Goal: Task Accomplishment & Management: Manage account settings

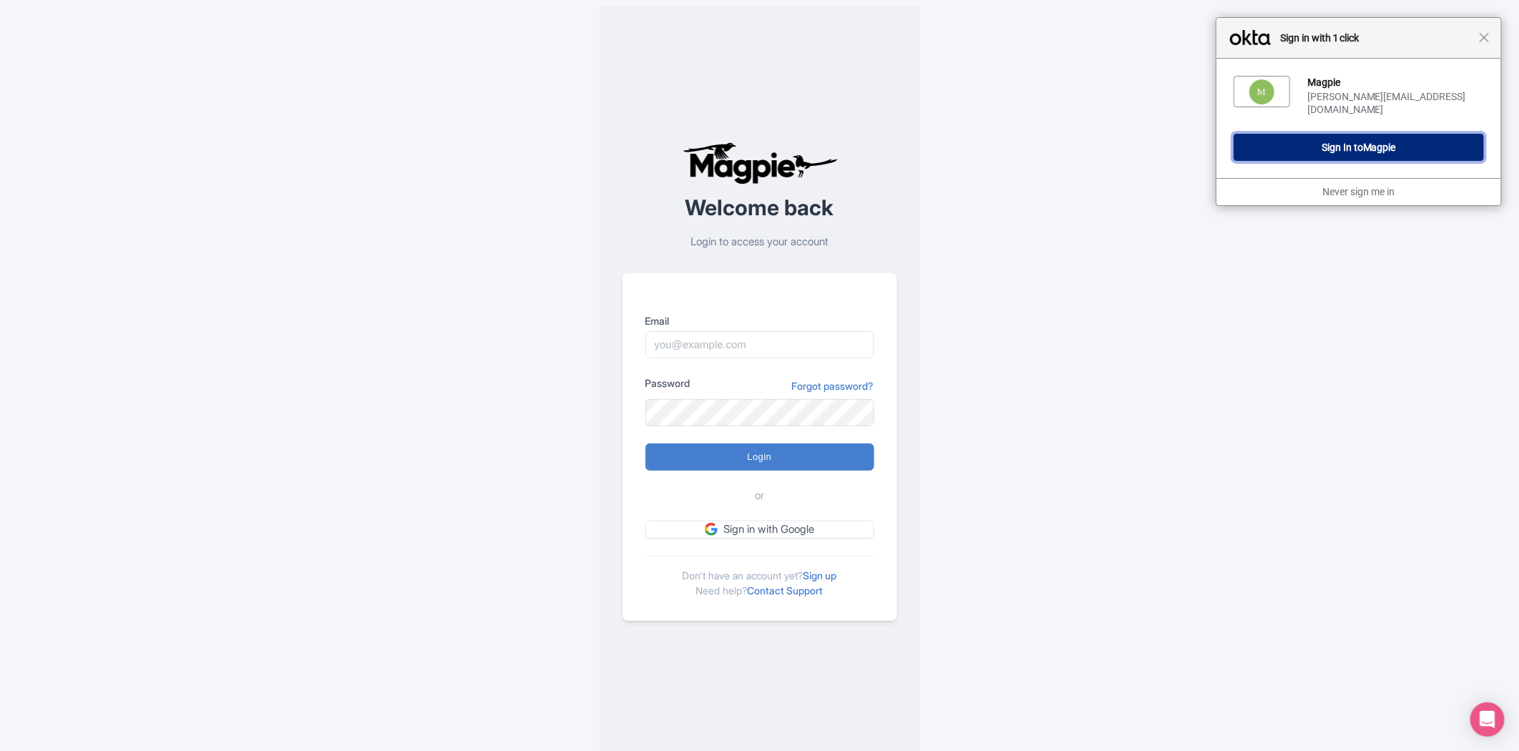
click at [1304, 134] on button "Sign In to Magpie" at bounding box center [1359, 147] width 250 height 27
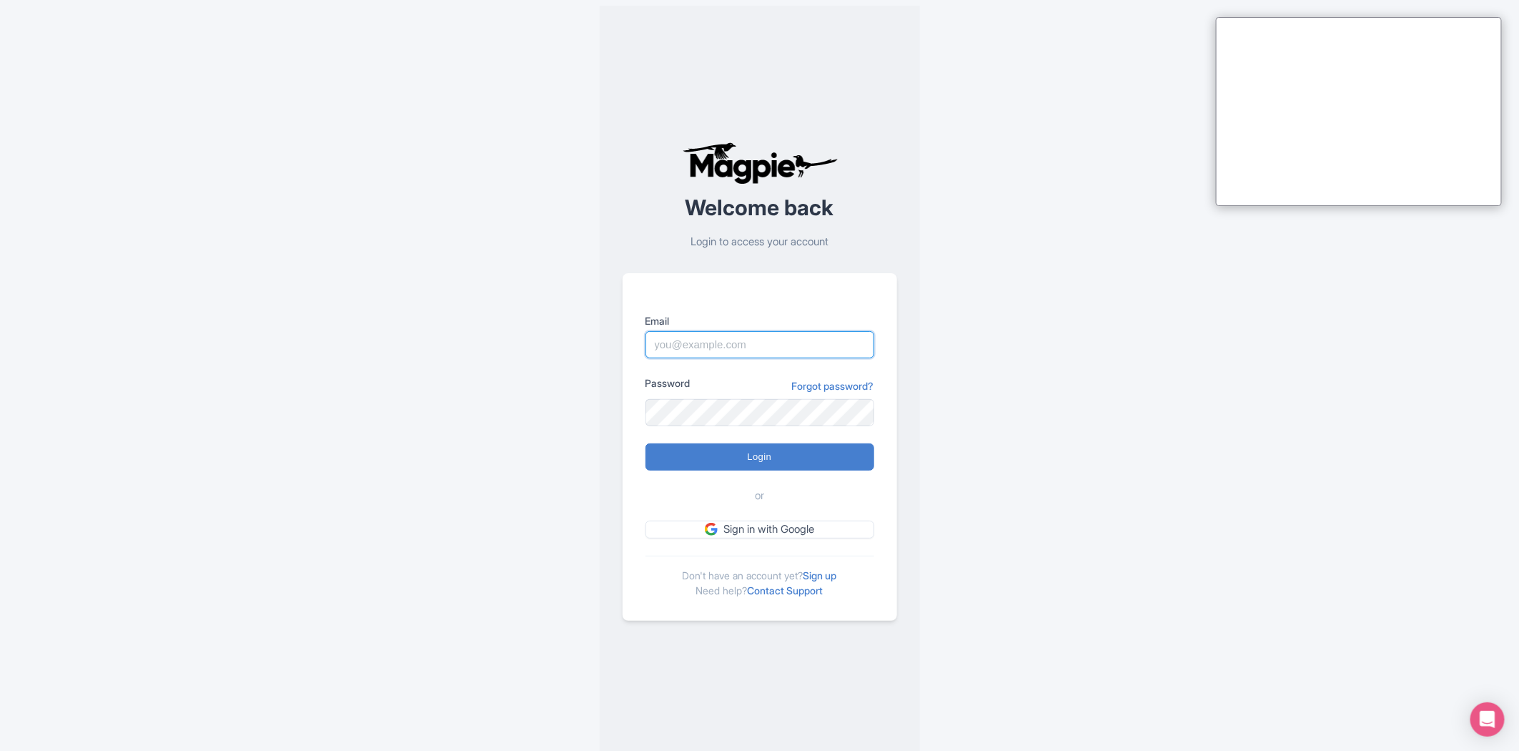
type input "Sabrina@takewalks.com"
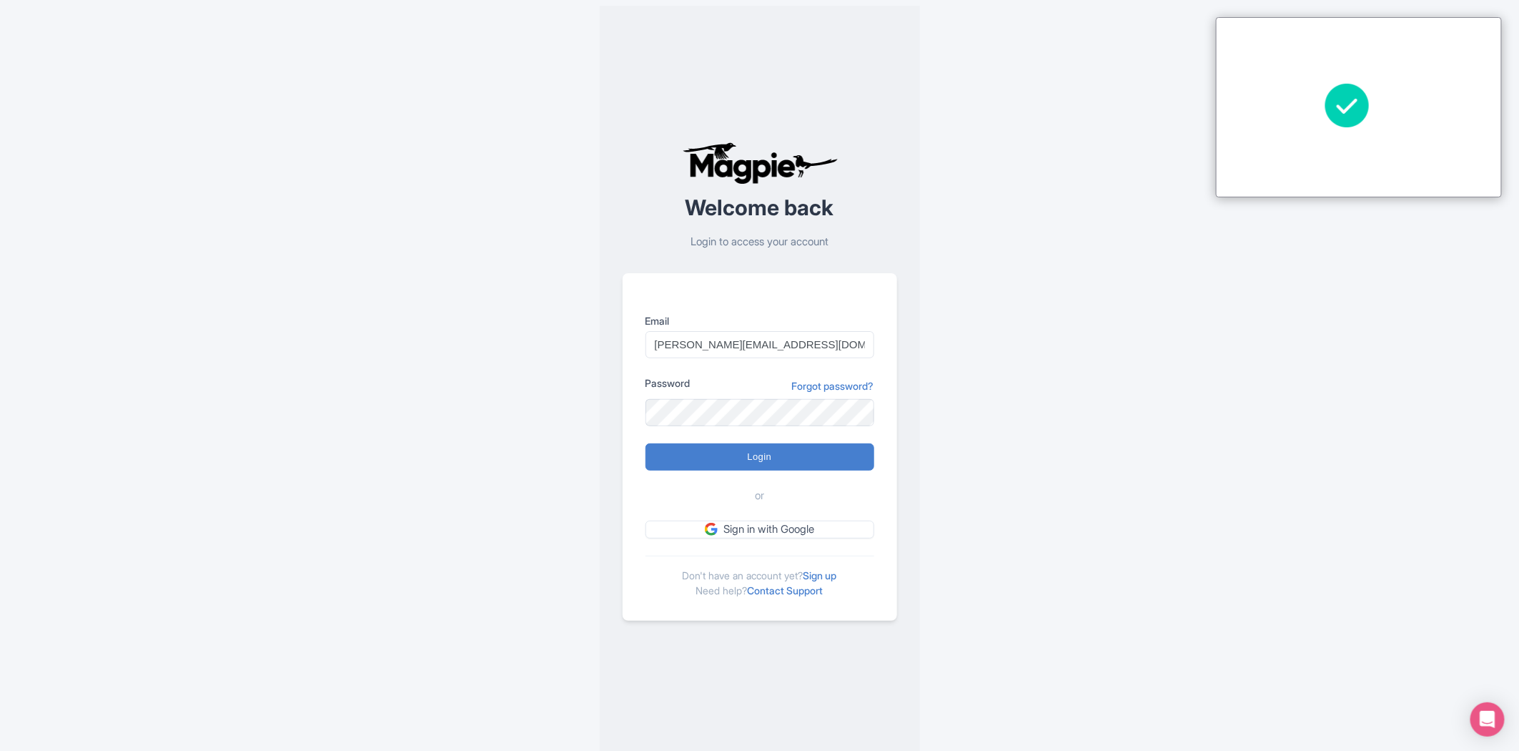
type input "Logging in..."
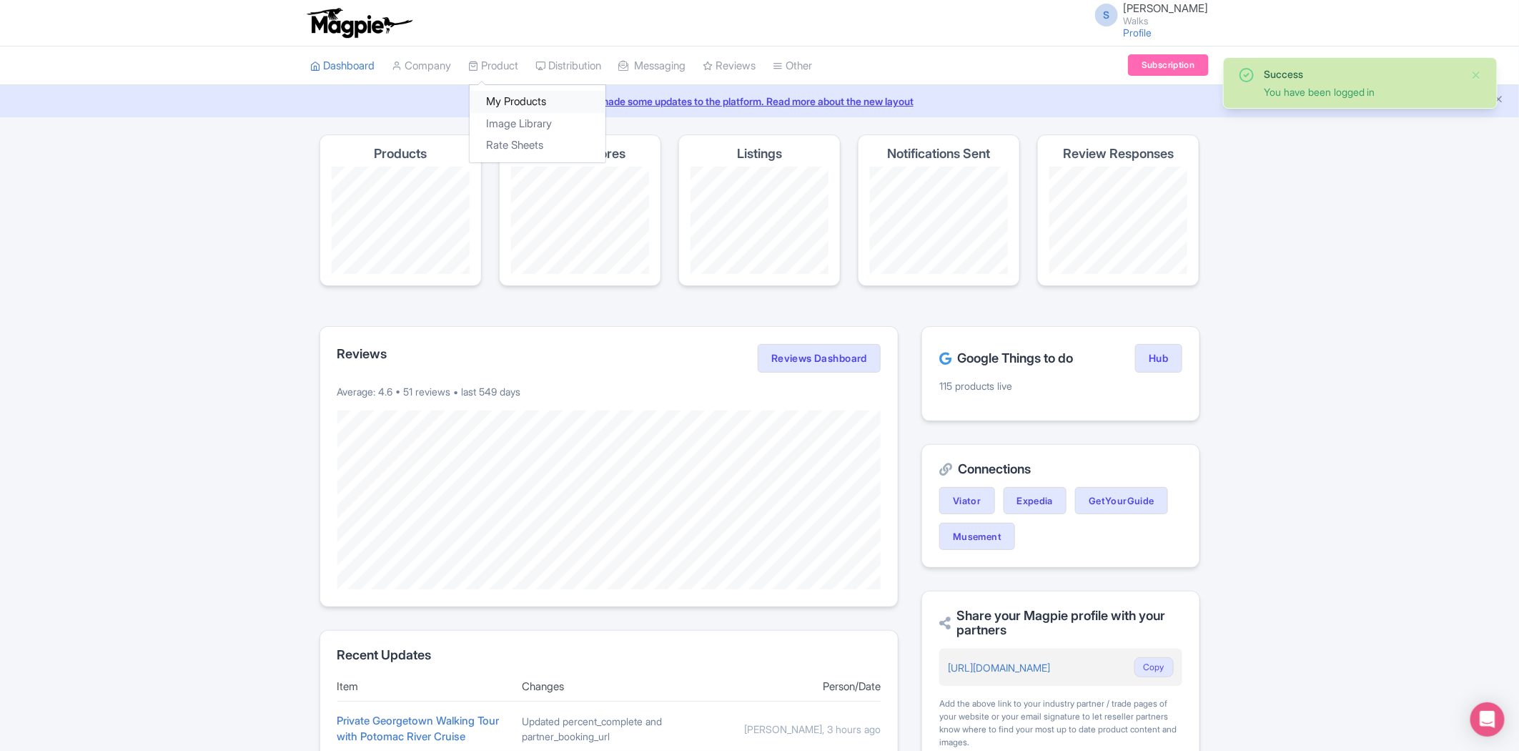
click at [518, 106] on link "My Products" at bounding box center [538, 102] width 136 height 22
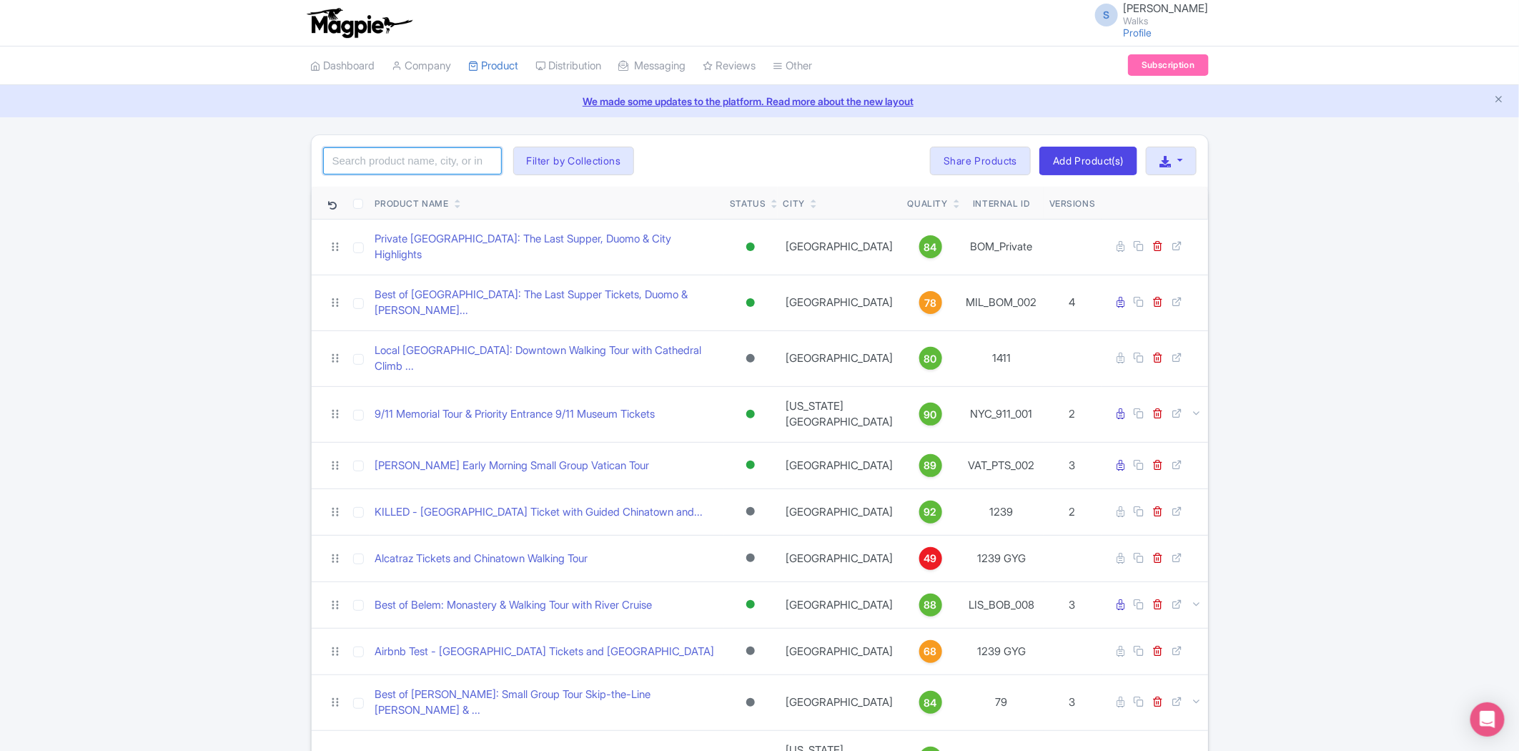
click at [425, 152] on input "search" at bounding box center [412, 160] width 179 height 27
paste input "SEV_ATA_005"
type input "SEV_ATA_005"
click button "Search" at bounding box center [0, 0] width 0 height 0
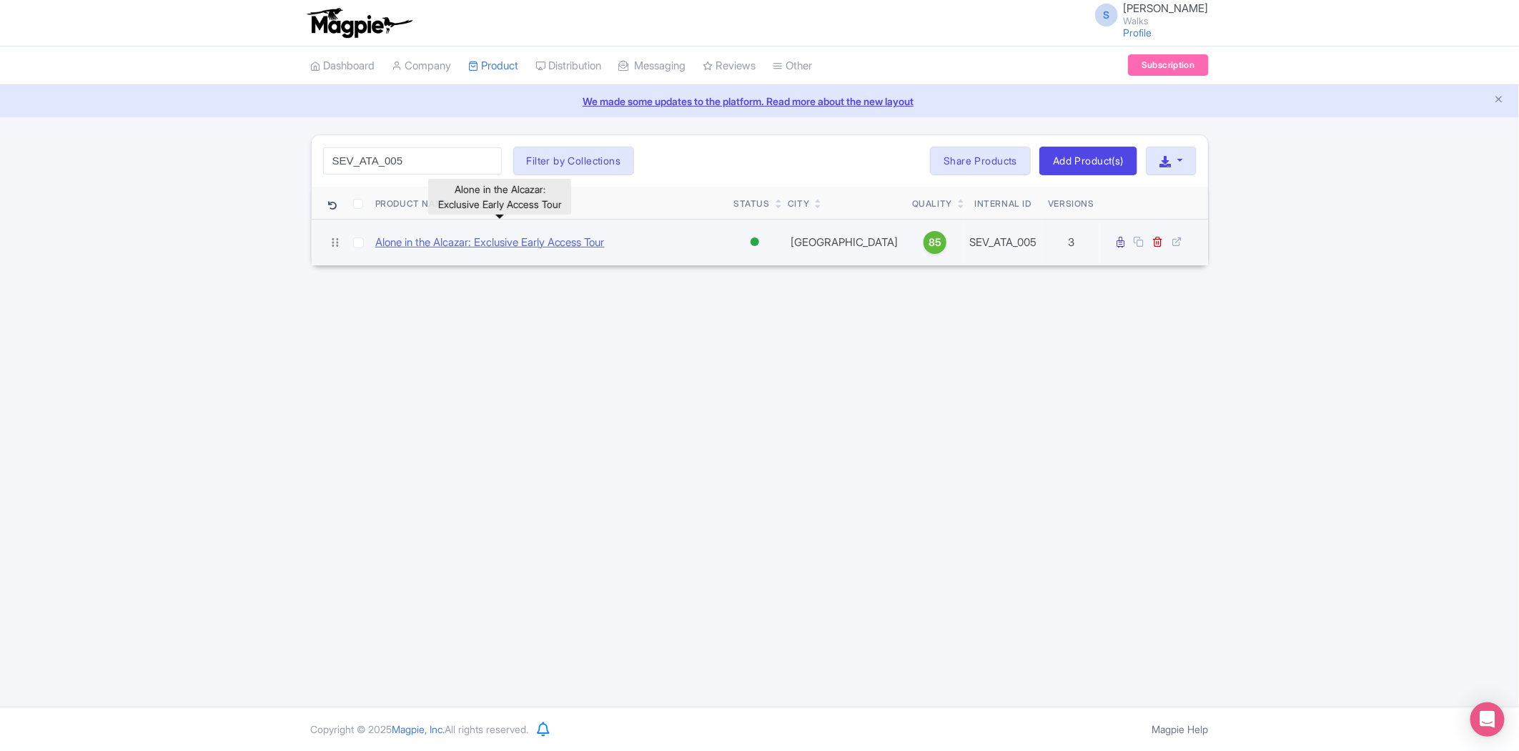
click at [448, 247] on link "Alone in the Alcazar: Exclusive Early Access Tour" at bounding box center [490, 243] width 230 height 16
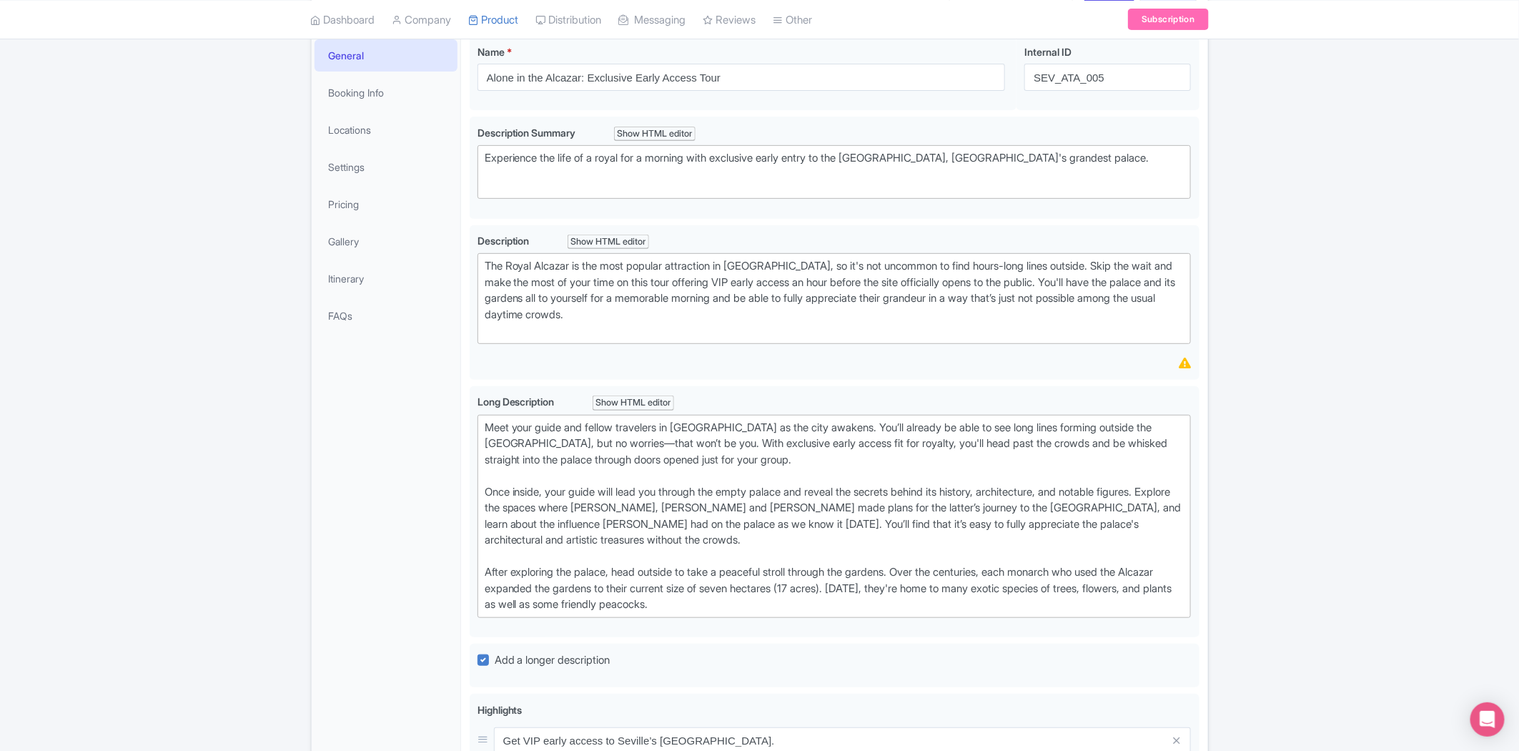
scroll to position [317, 0]
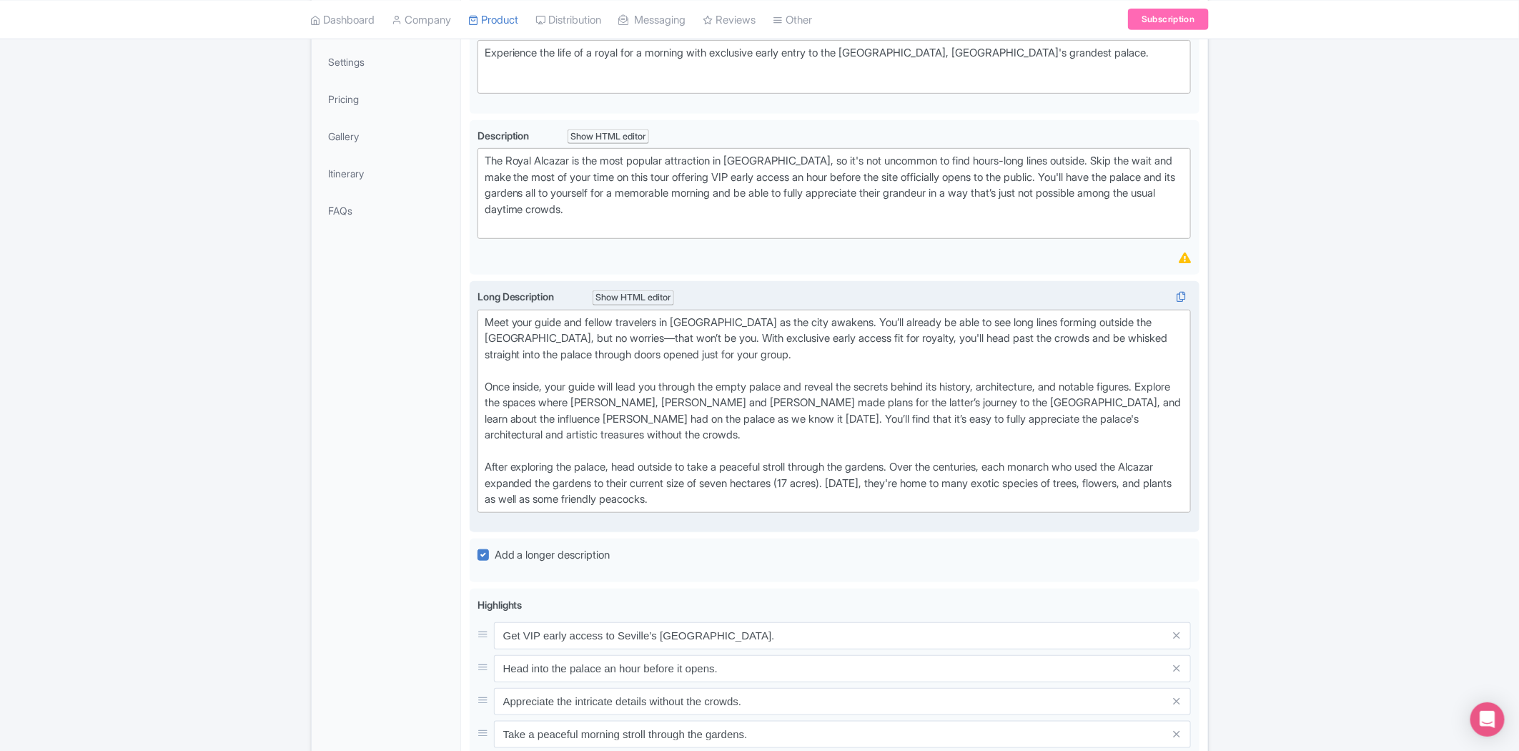
click at [492, 458] on div "Meet your guide and fellow travelers in [GEOGRAPHIC_DATA] as the city awakens. …" at bounding box center [835, 411] width 700 height 193
click at [812, 498] on div "Meet your guide and fellow travelers in [GEOGRAPHIC_DATA] as the city awakens. …" at bounding box center [835, 411] width 700 height 193
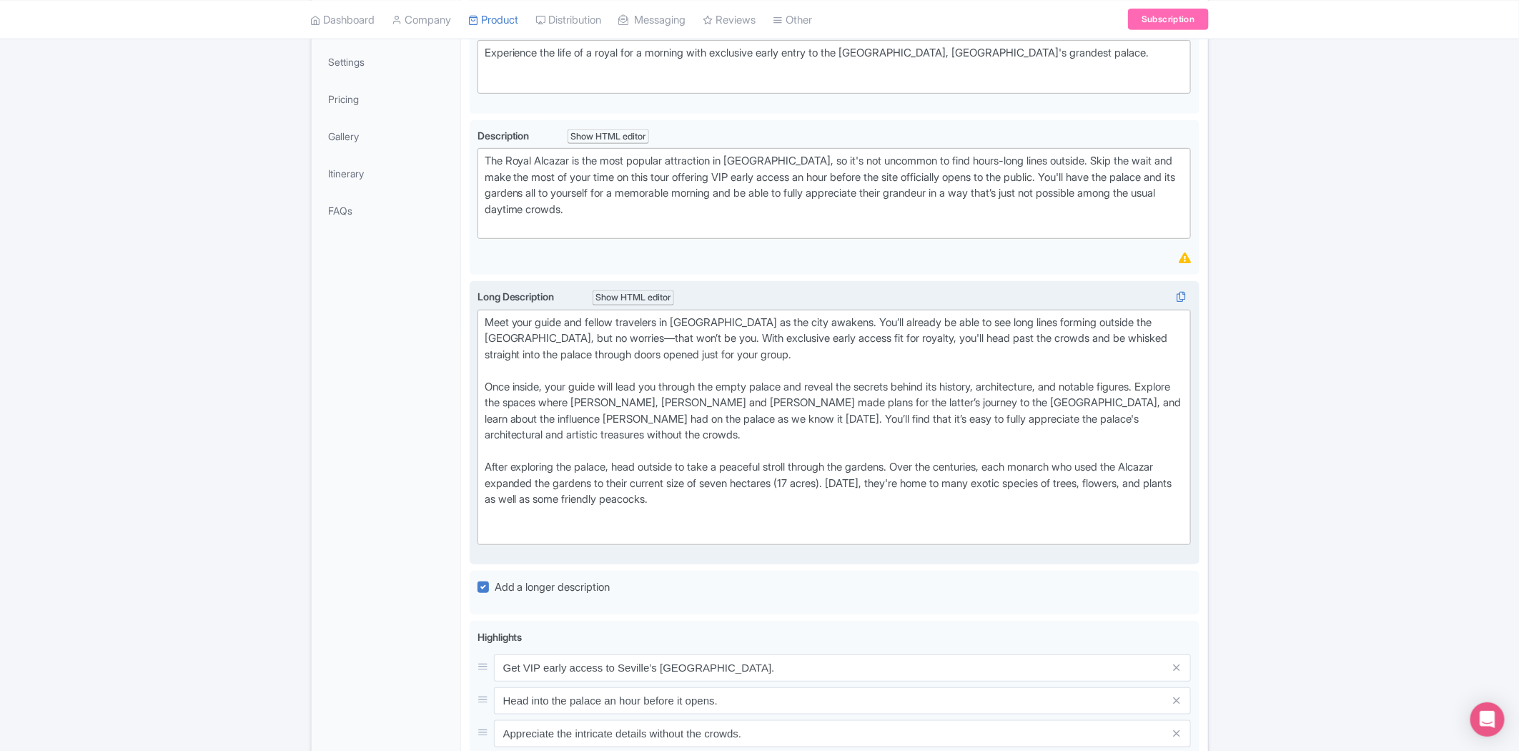
paste trix-editor "<lor>Ipsu dolo sitam con adipis elitseddo ei Tempo inc Utlabor et dol magn aliq…"
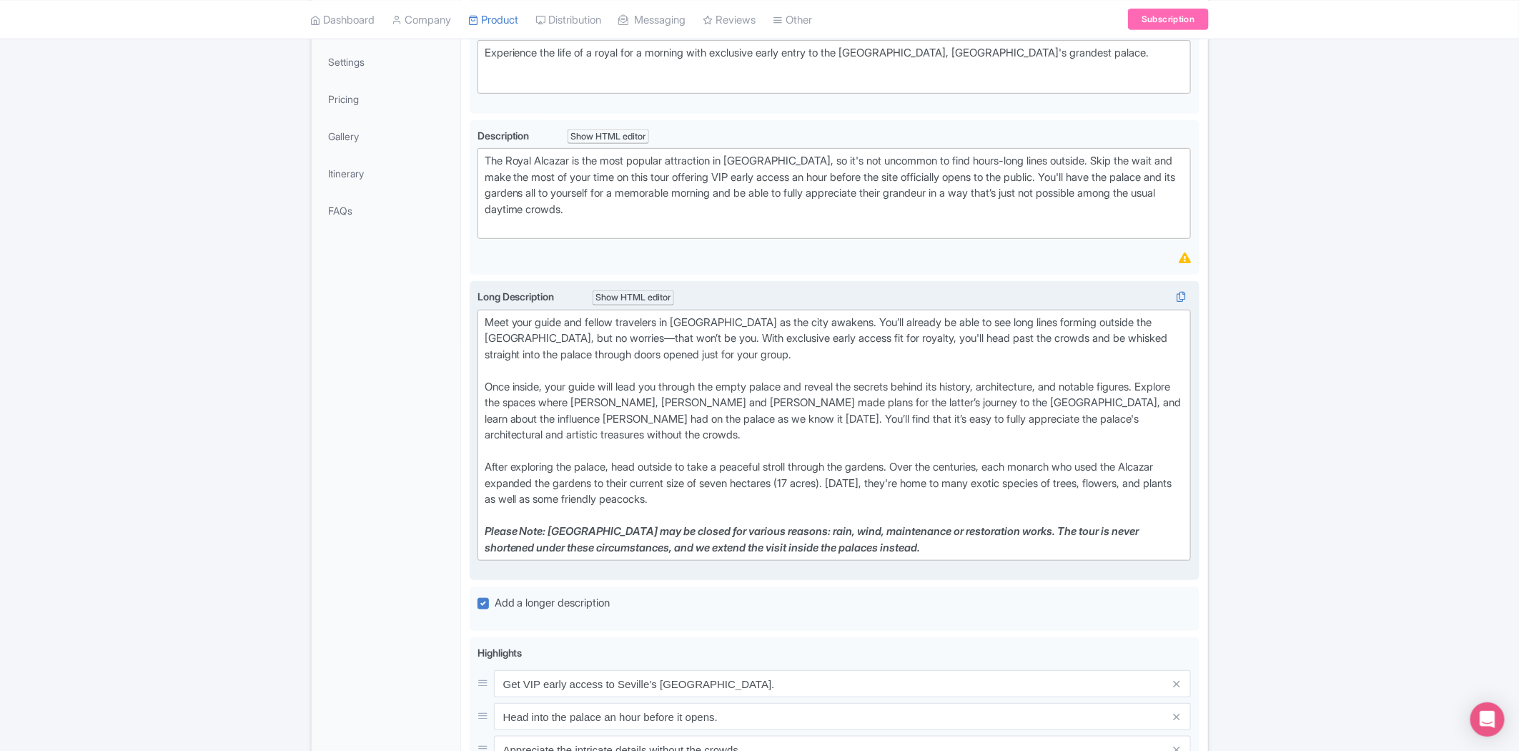
type trix-editor "<lor>Ipsu dolo sitam con adipis elitseddo ei Tempo inc Utlabor et dol magn aliq…"
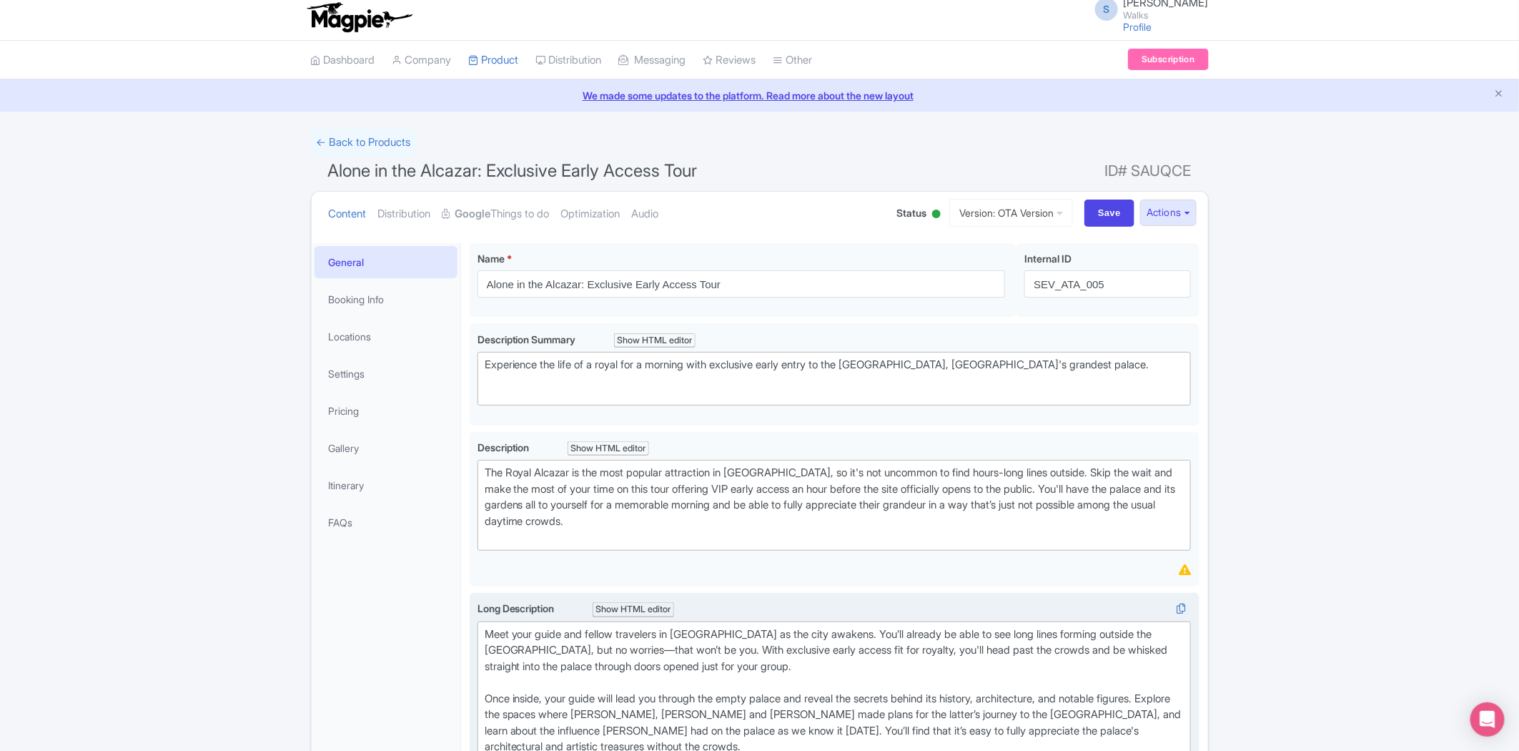
scroll to position [0, 0]
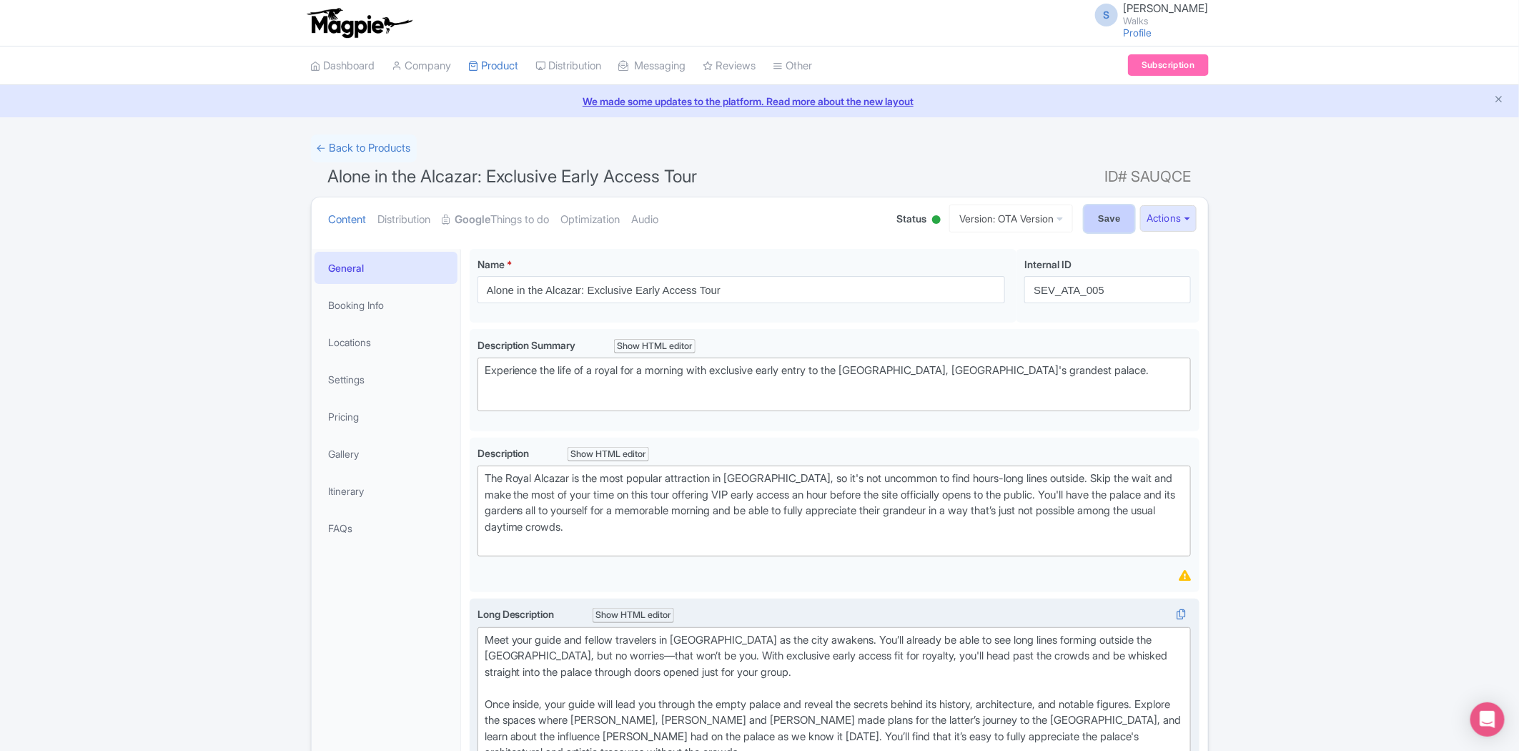
click at [1103, 218] on input "Save" at bounding box center [1110, 218] width 50 height 27
type input "Saving..."
click at [365, 305] on link "Booking Info" at bounding box center [386, 305] width 143 height 32
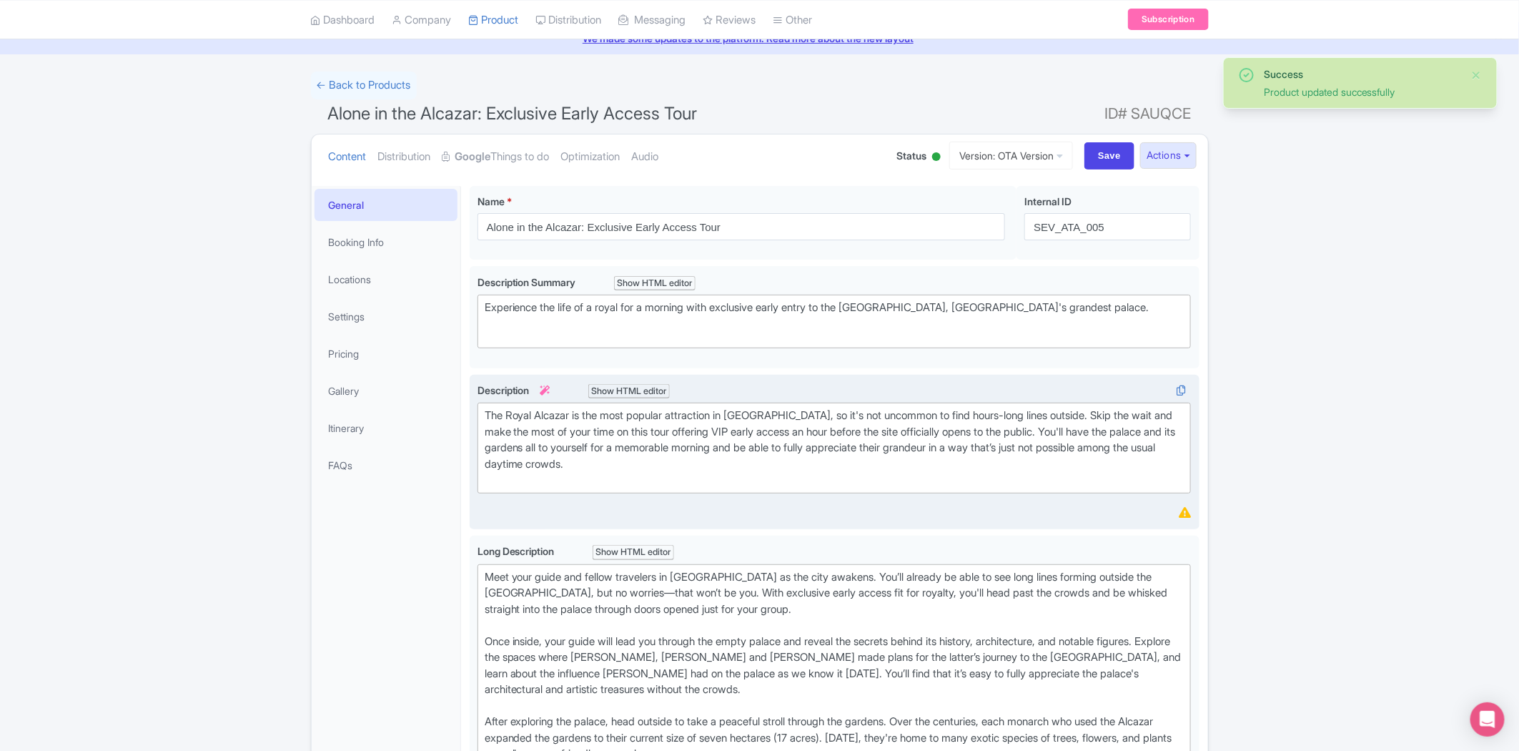
scroll to position [10, 0]
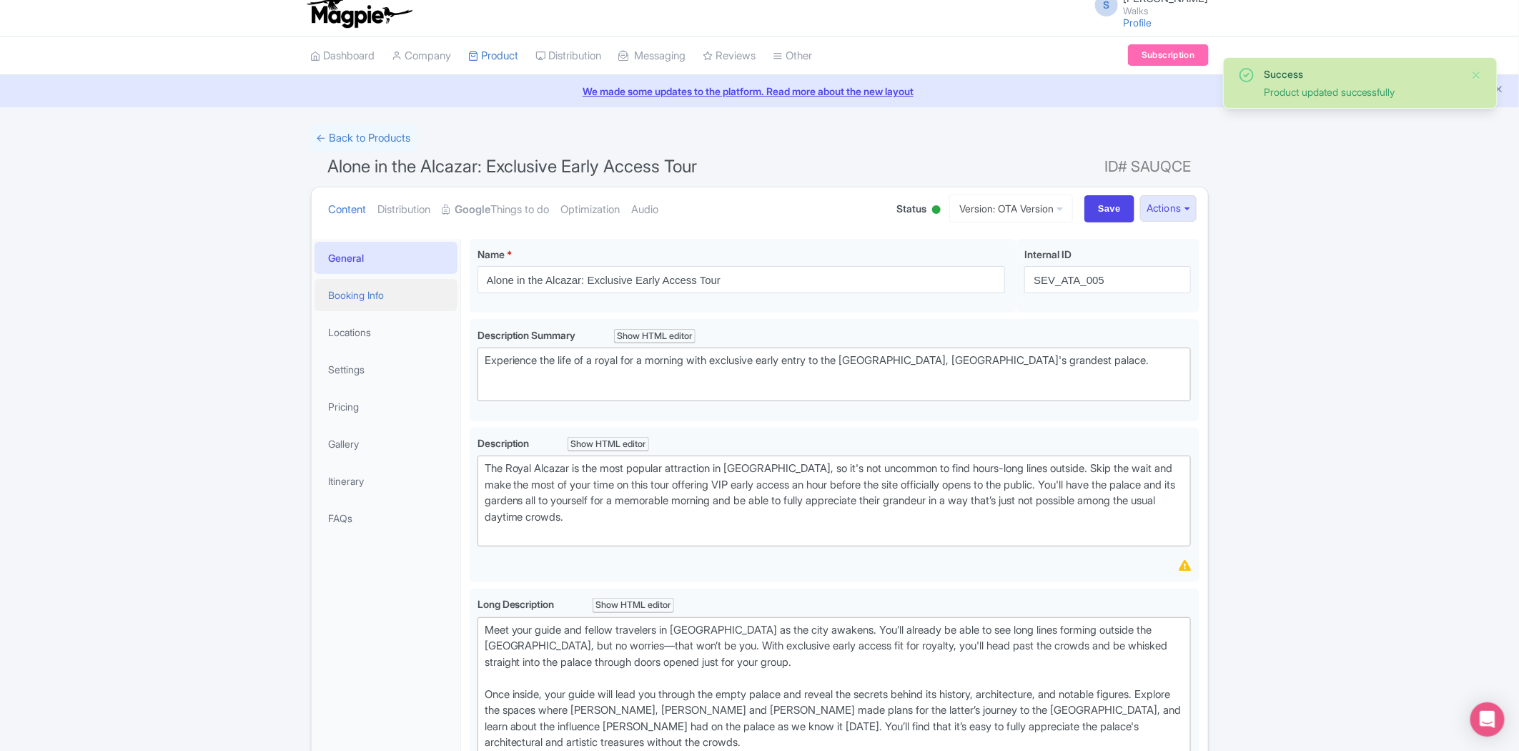
click at [353, 297] on link "Booking Info" at bounding box center [386, 295] width 143 height 32
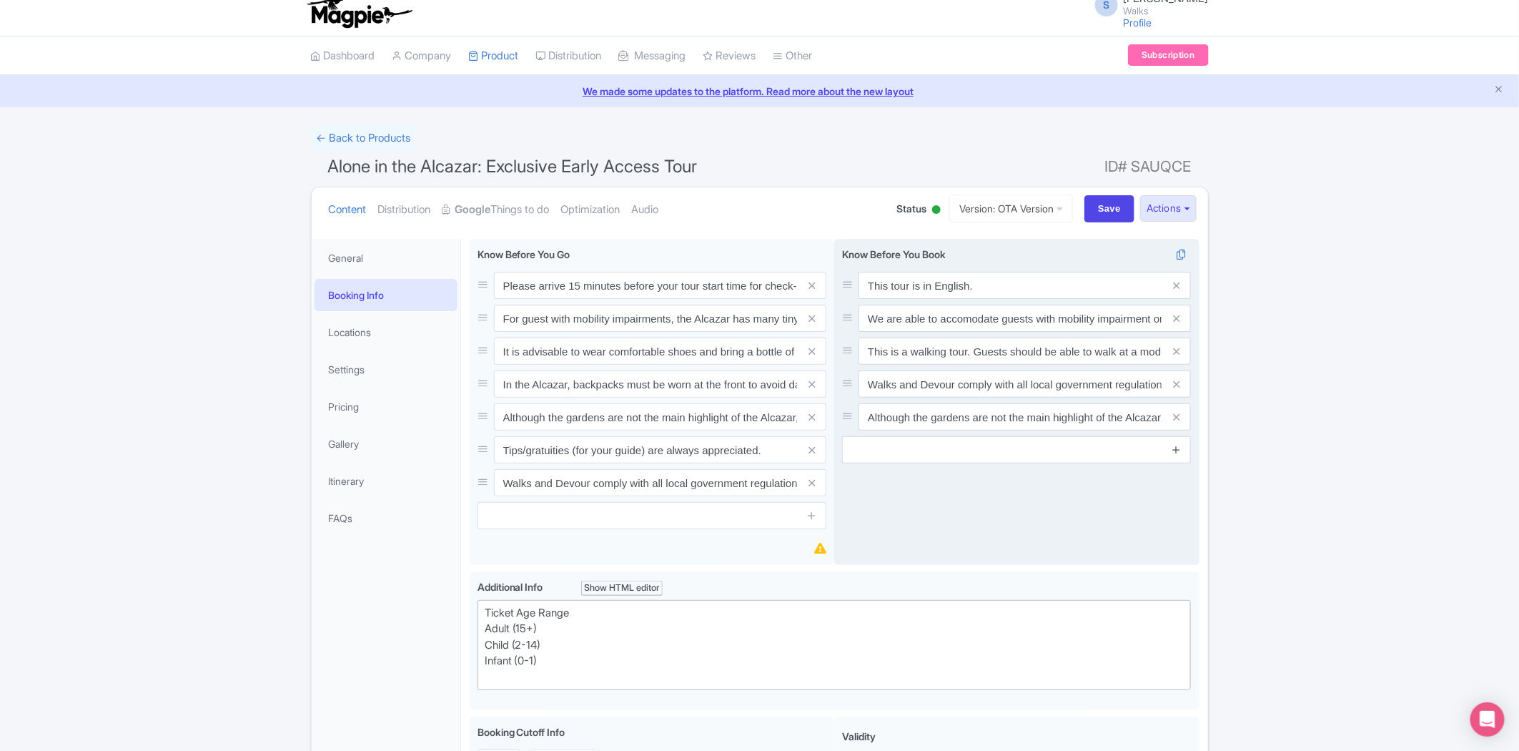
click at [1178, 447] on icon at bounding box center [1177, 449] width 11 height 11
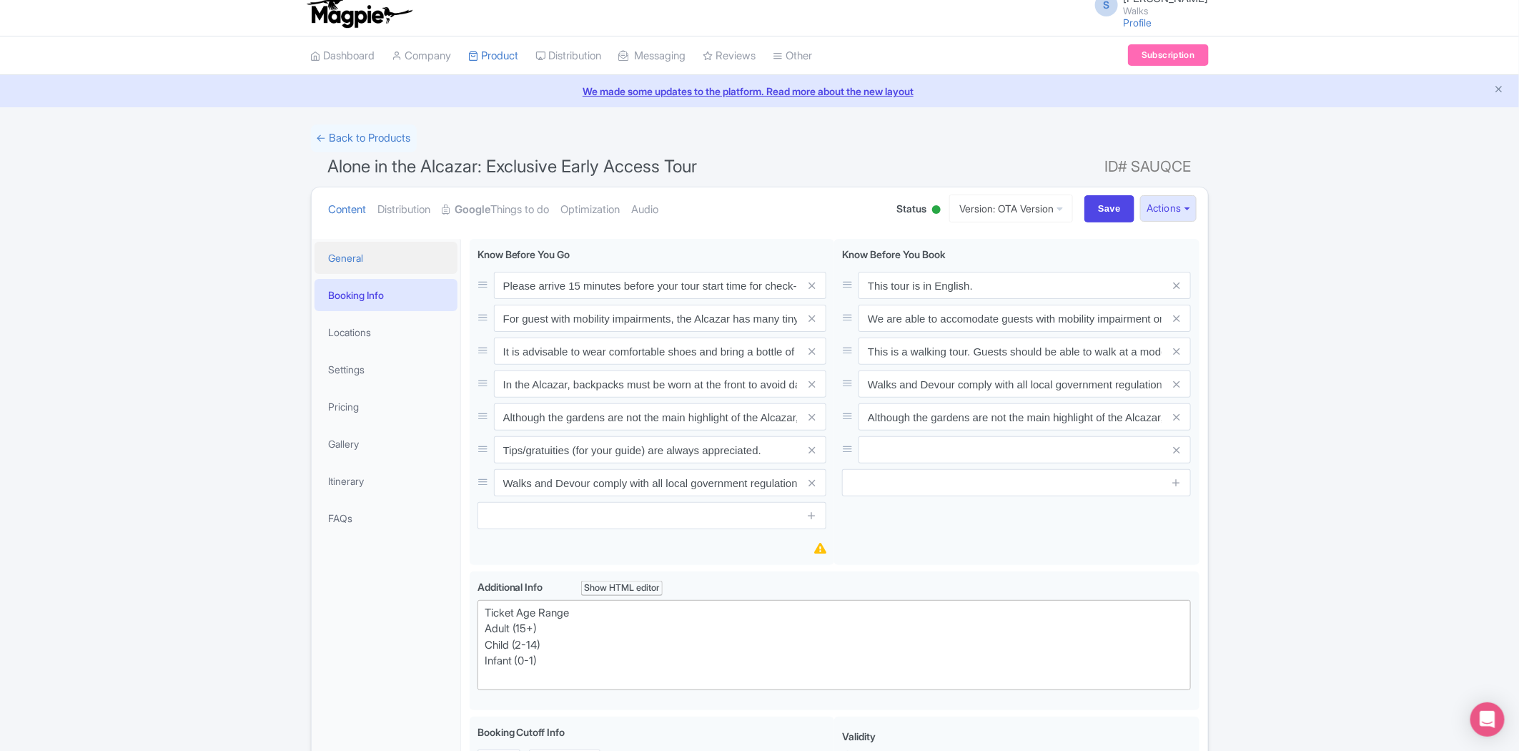
click at [359, 265] on link "General" at bounding box center [386, 258] width 143 height 32
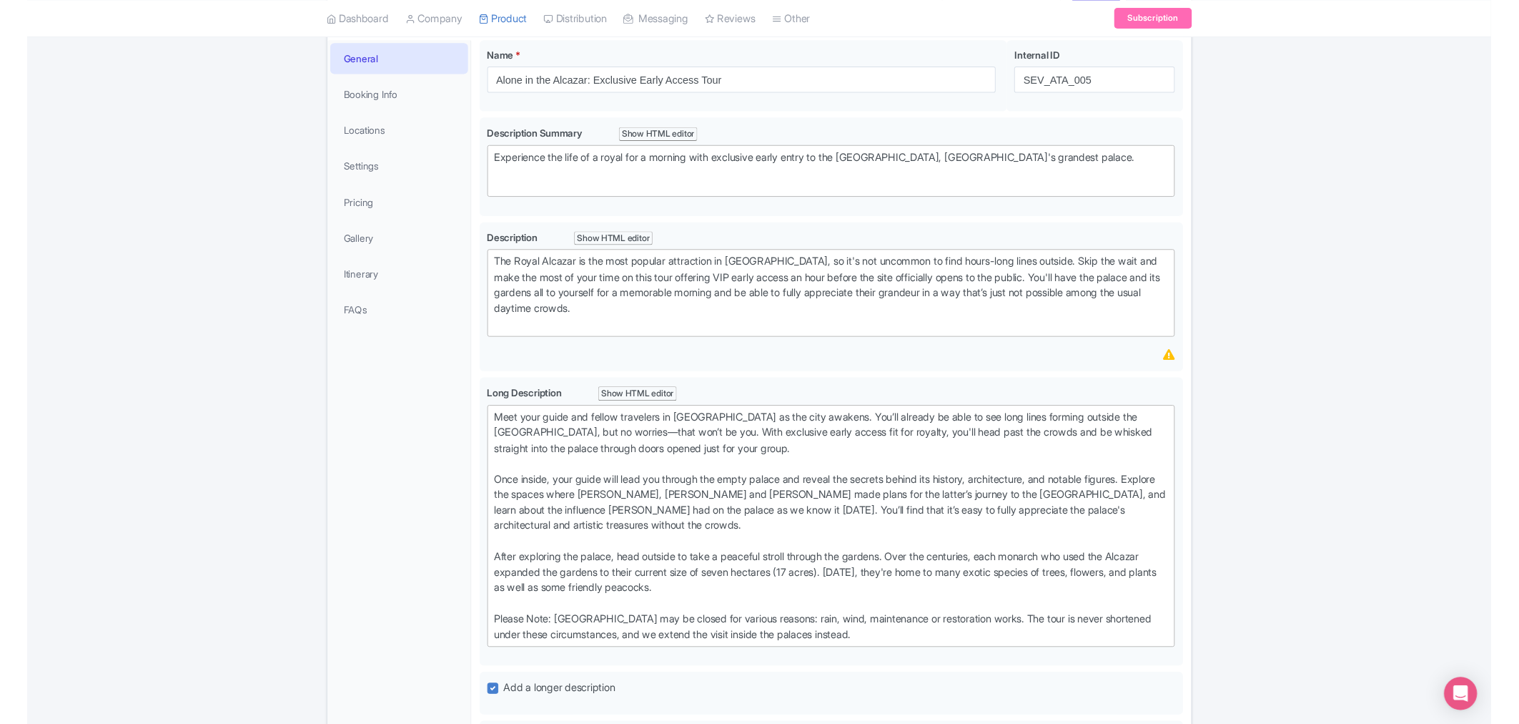
scroll to position [169, 0]
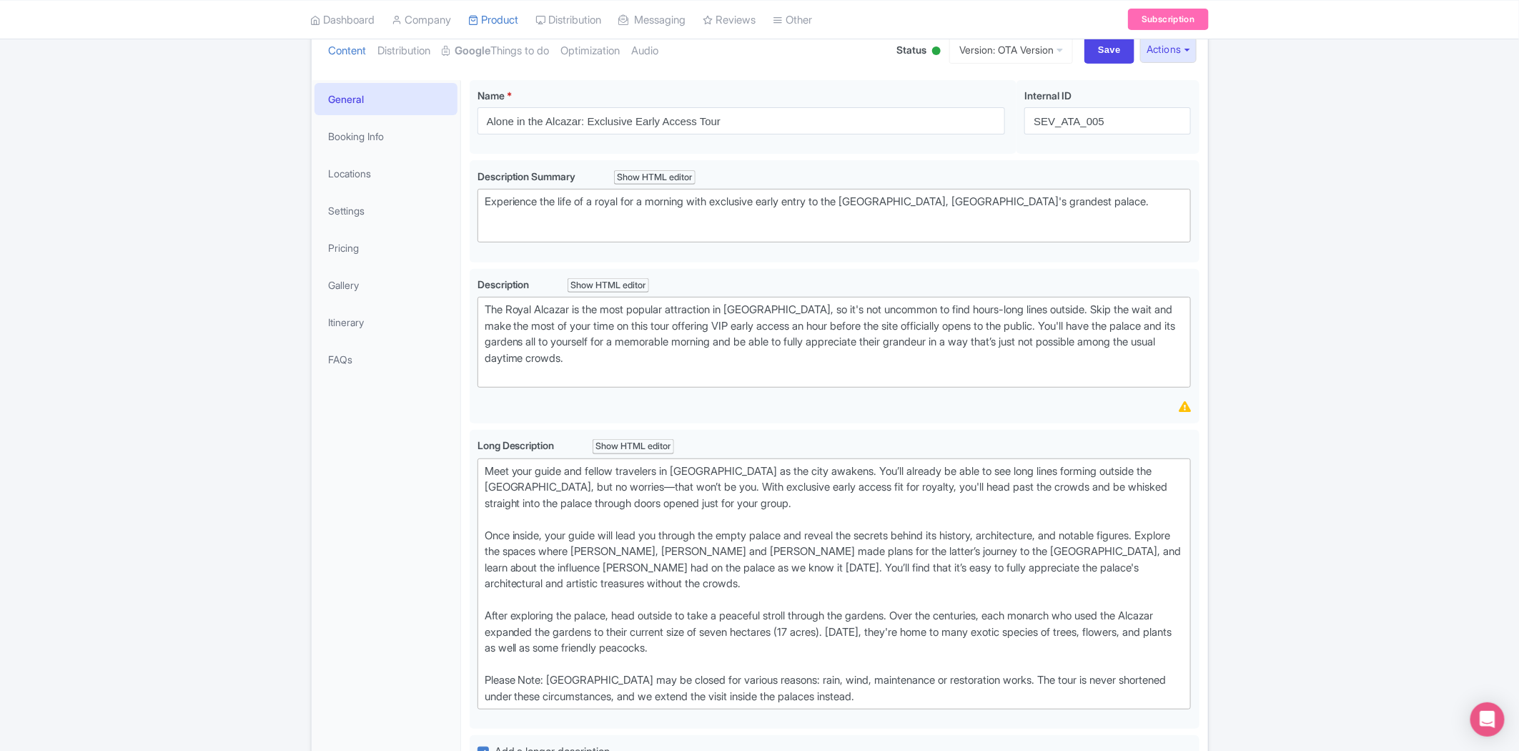
type trix-editor "<lor>Ipsu dolo sitam con adipis elitseddo ei Tempo inc Utlabor et dol magn aliq…"
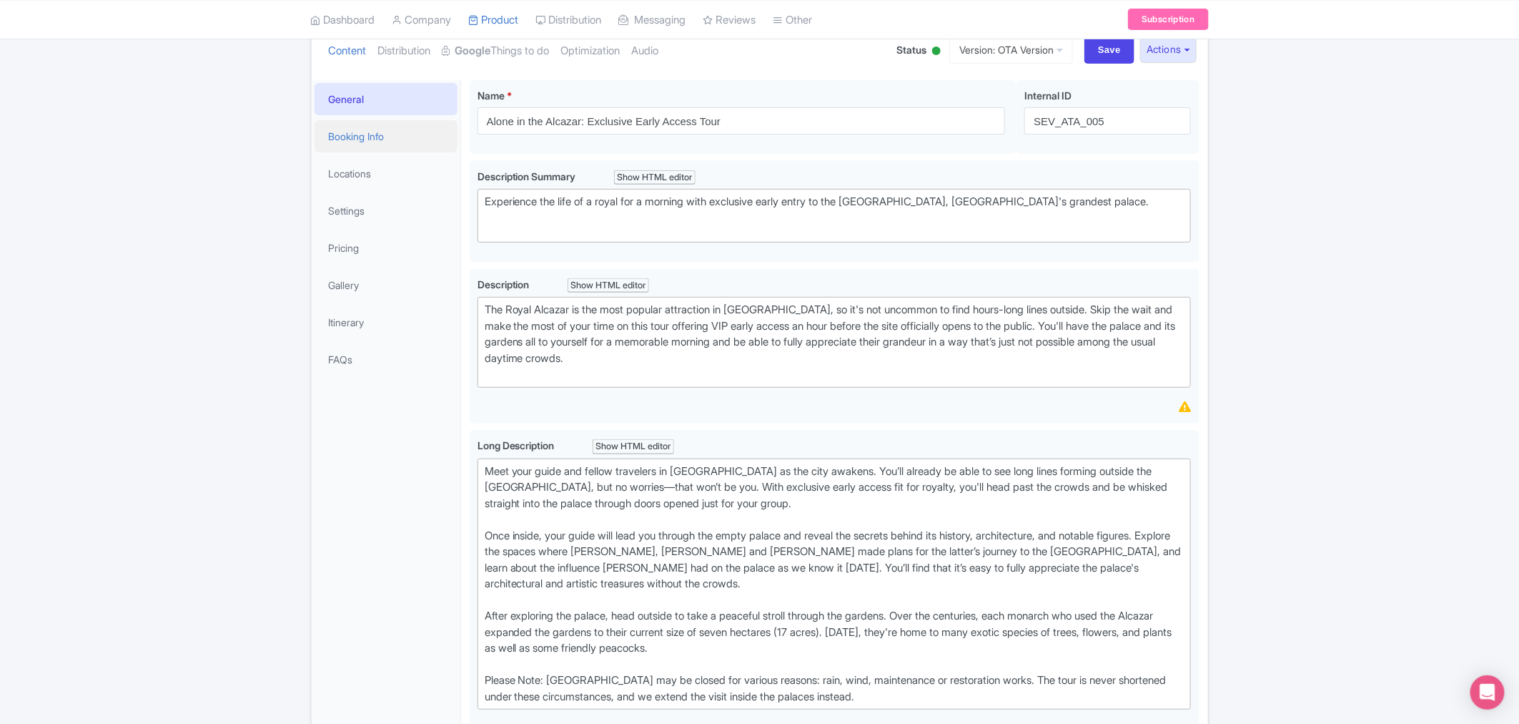
click at [342, 144] on link "Booking Info" at bounding box center [386, 136] width 143 height 32
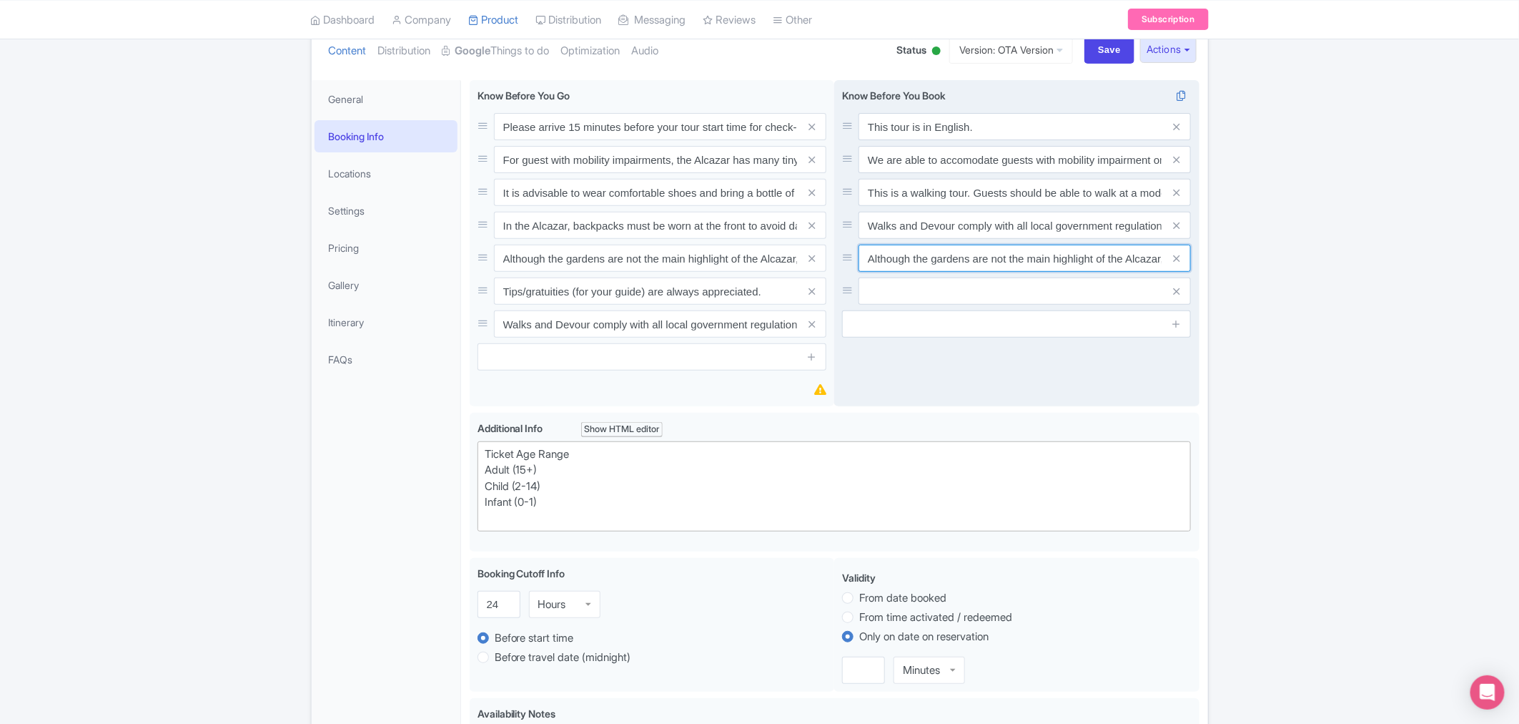
click at [868, 255] on input "Although the gardens are not the main highlight of the Alcazar, they are often …" at bounding box center [1025, 258] width 332 height 27
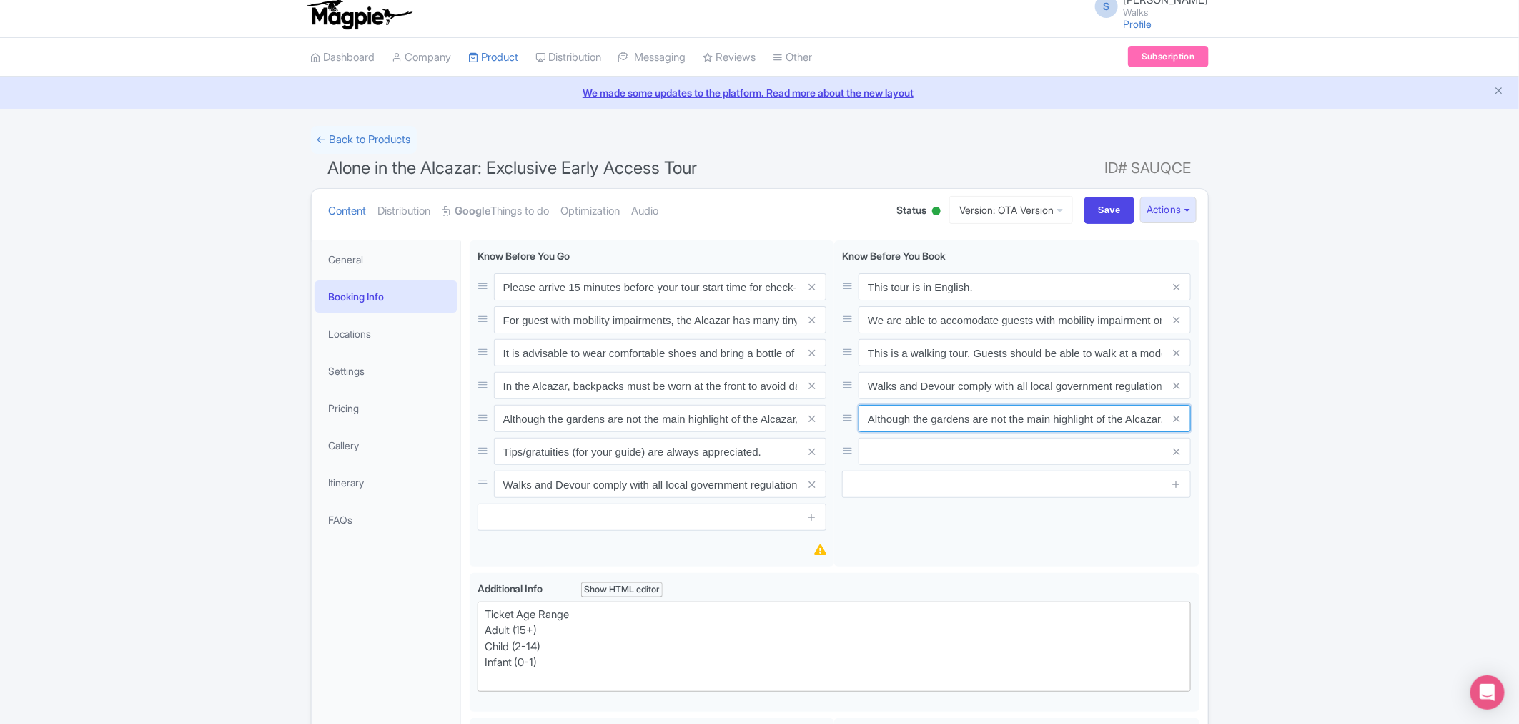
scroll to position [0, 0]
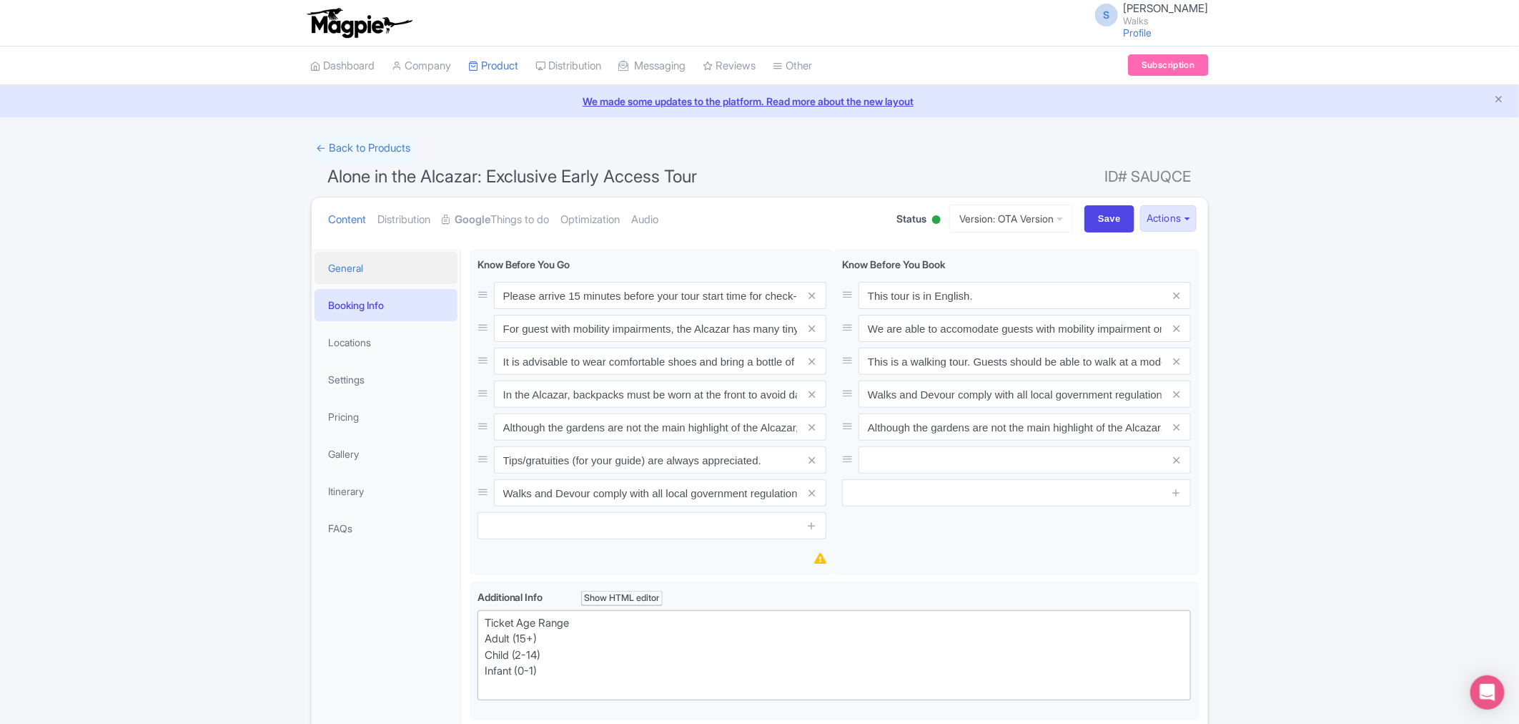
click at [350, 272] on link "General" at bounding box center [386, 268] width 143 height 32
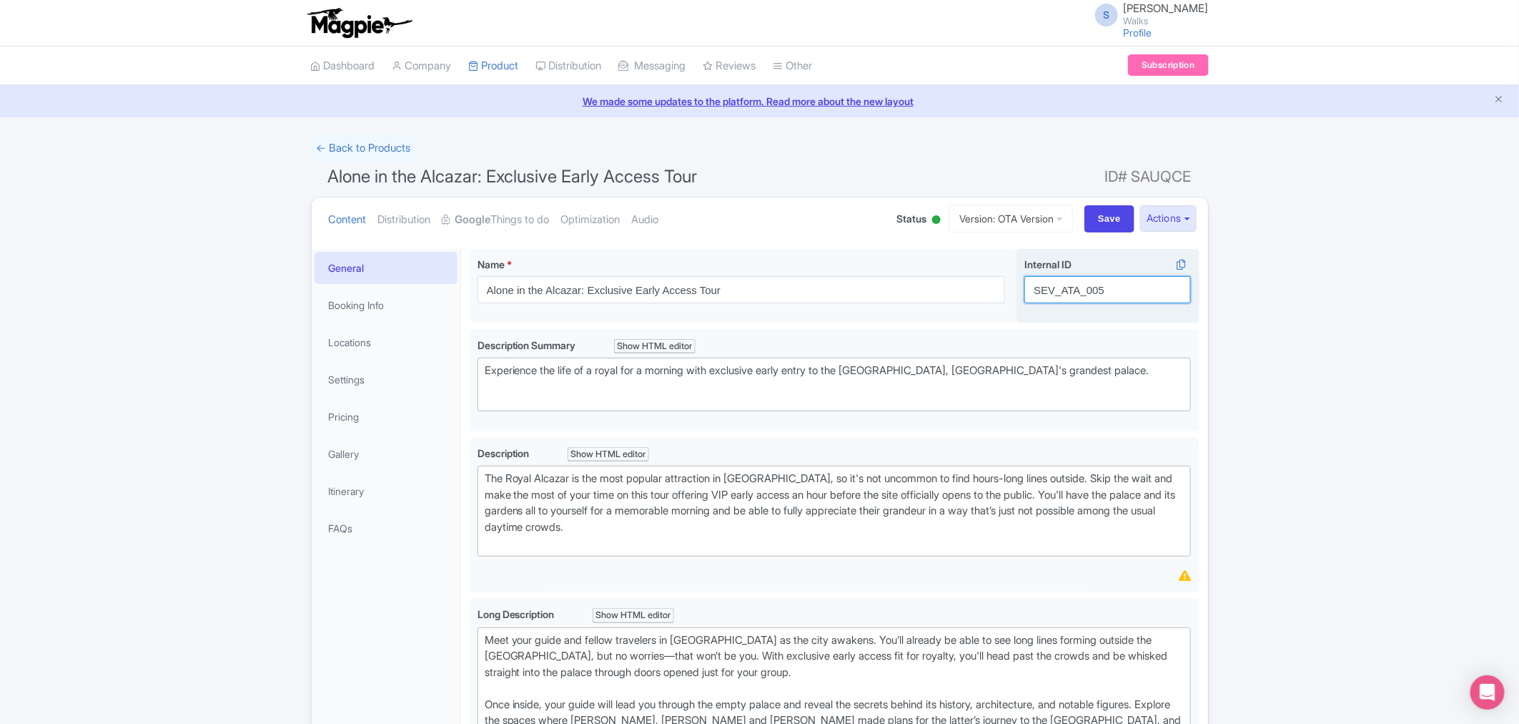
click at [1087, 293] on input "SEV_ATA_005" at bounding box center [1108, 289] width 167 height 27
